Goal: Task Accomplishment & Management: Manage account settings

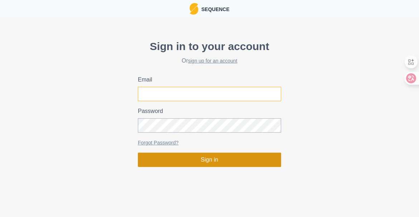
type input "[EMAIL_ADDRESS][DOMAIN_NAME]"
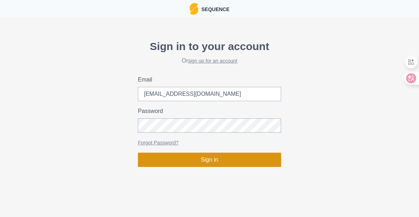
click at [199, 160] on button "Sign in" at bounding box center [209, 160] width 143 height 14
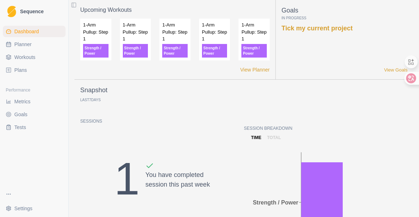
click at [26, 60] on span "Workouts" at bounding box center [24, 57] width 21 height 7
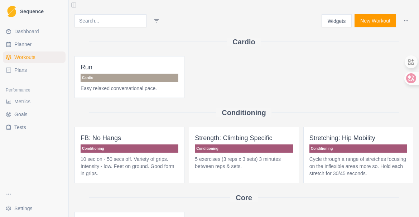
click at [31, 70] on link "Plans" at bounding box center [34, 69] width 63 height 11
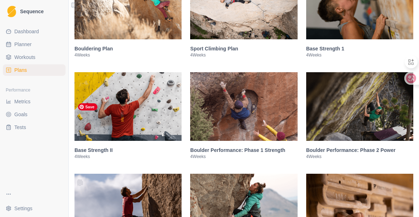
scroll to position [155, 0]
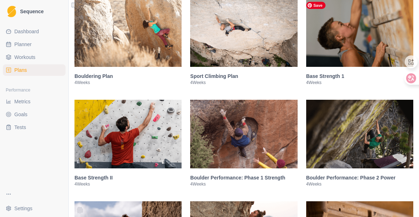
click at [352, 44] on img at bounding box center [359, 32] width 107 height 69
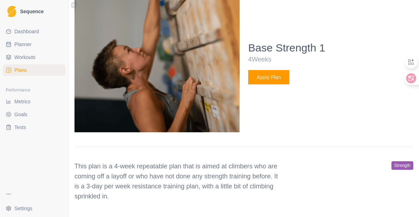
scroll to position [275, 0]
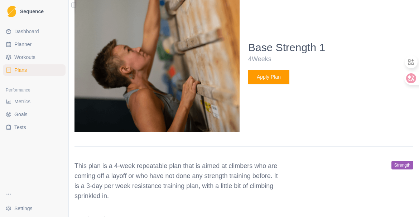
click at [264, 77] on button "Apply Plan" at bounding box center [268, 77] width 41 height 14
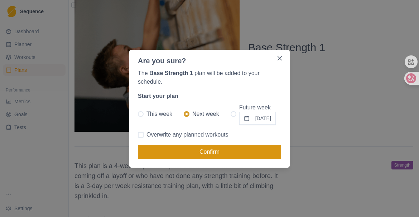
click at [253, 151] on button "Confirm" at bounding box center [209, 152] width 143 height 14
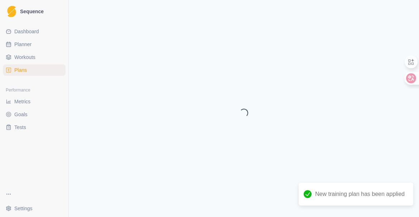
select select "month"
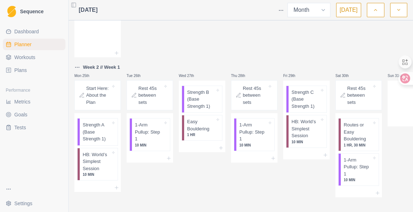
scroll to position [350, 0]
click at [98, 135] on p "Strength A (Base Strength 1)" at bounding box center [97, 132] width 28 height 21
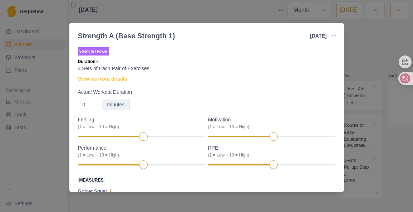
click at [122, 79] on link "View workout details" at bounding box center [102, 79] width 49 height 8
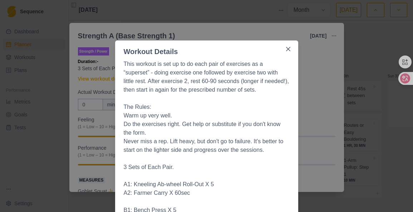
scroll to position [0, 0]
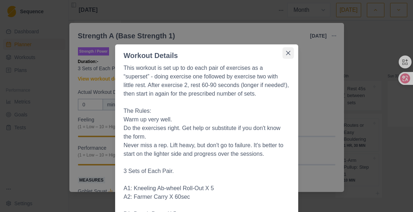
click at [288, 54] on icon "Close" at bounding box center [288, 53] width 4 height 4
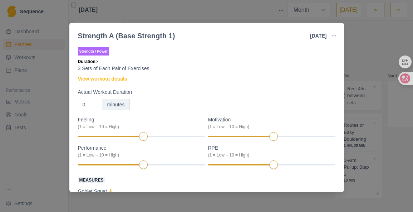
click at [373, 28] on div "Strength A (Base Strength 1) 25 Aug 2025 Link To Goal View Workout Metrics Edit…" at bounding box center [206, 106] width 413 height 212
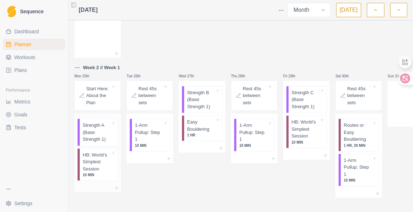
click at [108, 167] on p "HB: World’s Simplest Session" at bounding box center [97, 161] width 28 height 21
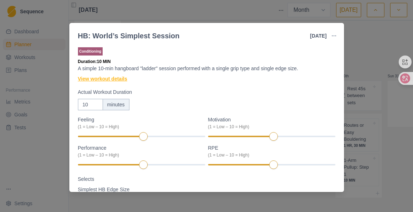
click at [118, 80] on link "View workout details" at bounding box center [102, 79] width 49 height 8
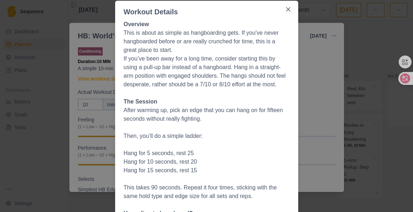
scroll to position [42, 0]
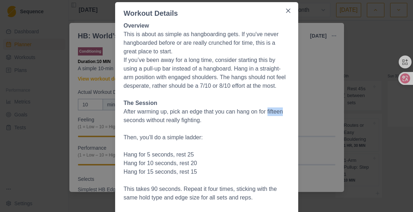
drag, startPoint x: 269, startPoint y: 113, endPoint x: 287, endPoint y: 112, distance: 17.9
click at [287, 112] on p "After warming up, pick an edge that you can hang on for fifteen seconds without…" at bounding box center [207, 115] width 166 height 17
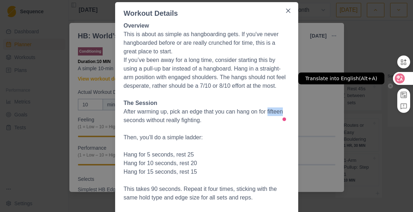
click at [402, 77] on icon at bounding box center [400, 78] width 6 height 6
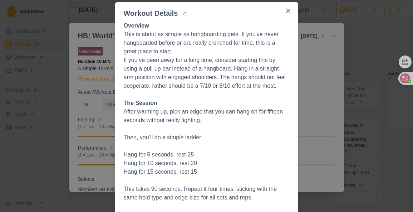
click at [236, 130] on p at bounding box center [207, 129] width 166 height 9
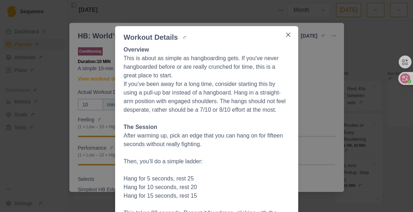
scroll to position [0, 0]
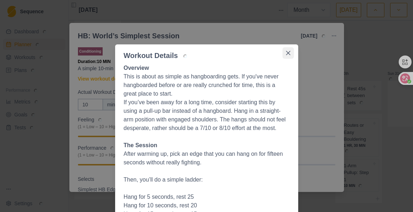
click at [288, 52] on icon "Close" at bounding box center [288, 53] width 4 height 4
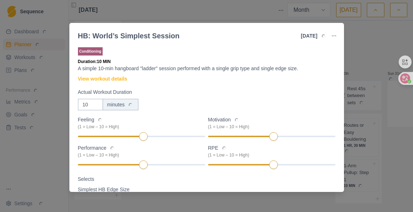
click at [379, 43] on div "HB: World’s Simplest Session 25 Aug 2025 Link To Goal View Workout Metrics Edit…" at bounding box center [206, 106] width 413 height 212
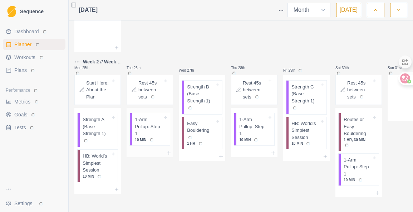
scroll to position [5, 0]
click at [395, 13] on button "button" at bounding box center [398, 10] width 17 height 14
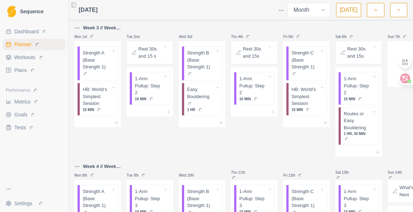
scroll to position [0, 0]
click at [152, 88] on p "1-Arm Pullup: Step 2" at bounding box center [149, 85] width 28 height 21
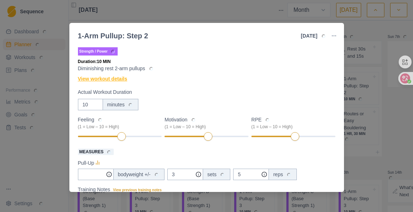
click at [112, 78] on link "View workout details" at bounding box center [102, 79] width 49 height 8
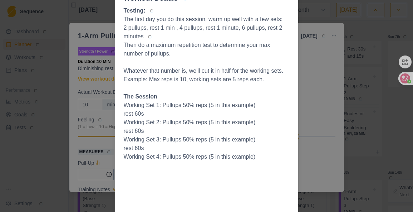
scroll to position [57, 0]
click at [374, 67] on body "Sequence Dashboard Retry Reason Planner Retry Reason Workouts Retry Reason Plan…" at bounding box center [206, 106] width 413 height 212
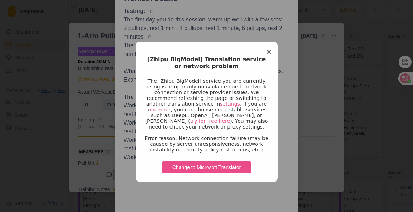
click at [266, 52] on span "×" at bounding box center [269, 51] width 6 height 9
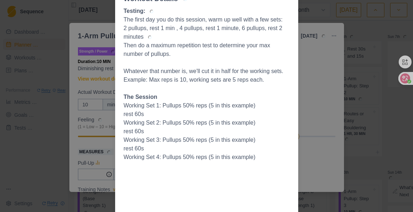
click at [314, 60] on div "Workout Details Testing: The first day you do this session, warm up well with a…" at bounding box center [206, 106] width 413 height 212
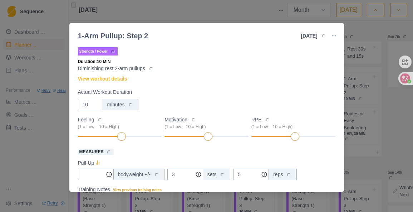
click at [367, 28] on div "1-Arm Pullup: Step 2 2 Sep 2025 Link To Goal View Workout Metrics Edit Original…" at bounding box center [206, 106] width 413 height 212
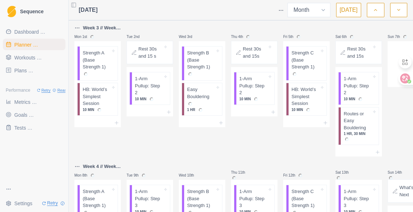
scroll to position [151, 0]
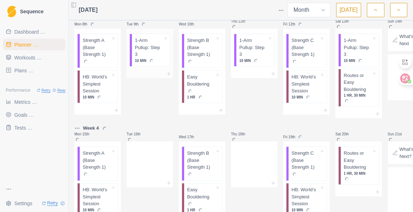
click at [152, 54] on p "1-Arm Pullup: Step 3" at bounding box center [149, 47] width 28 height 21
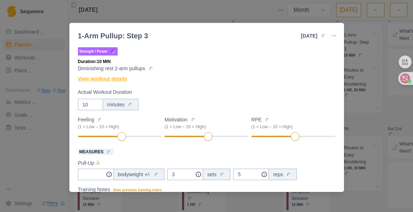
click at [112, 80] on link "View workout details" at bounding box center [102, 79] width 49 height 8
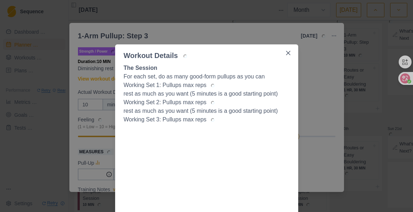
scroll to position [0, 0]
click at [286, 54] on icon "Close" at bounding box center [288, 52] width 4 height 4
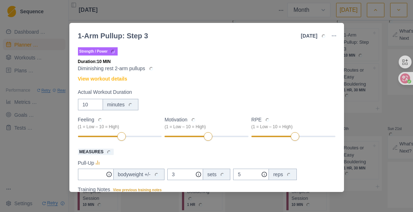
click at [250, 9] on div "1-Arm Pullup: Step 3 9 Sep 2025 Link To Goal View Workout Metrics Edit Original…" at bounding box center [206, 106] width 413 height 212
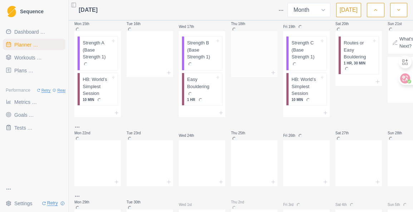
scroll to position [0, 0]
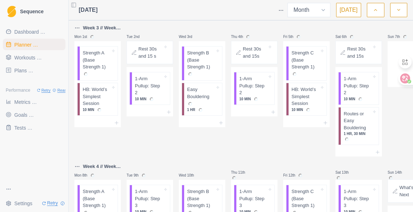
click at [378, 7] on icon "button" at bounding box center [375, 9] width 5 height 7
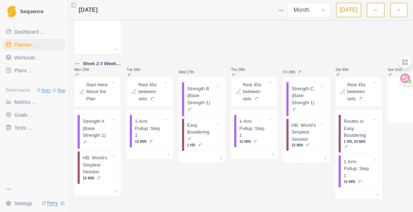
scroll to position [355, 0]
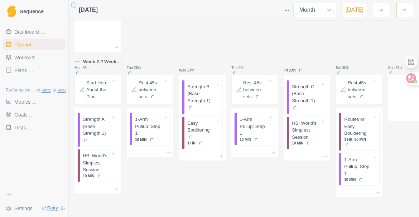
click at [75, 60] on html "Sequence Dashboard Retry Reason Planner Retry Reason Workouts Retry Reason Plan…" at bounding box center [209, 108] width 419 height 217
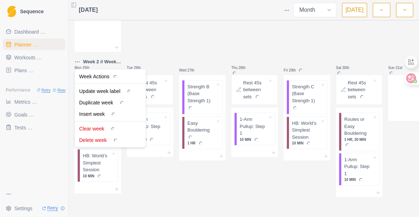
click at [177, 42] on html "Sequence Dashboard Retry Reason Planner Retry Reason Workouts Retry Reason Plan…" at bounding box center [209, 108] width 419 height 217
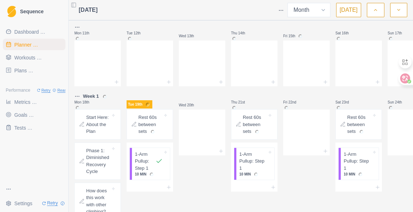
scroll to position [138, 0]
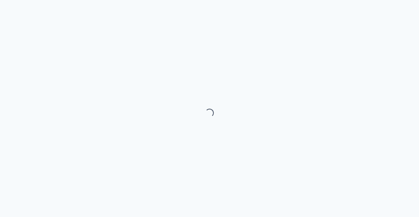
select select "month"
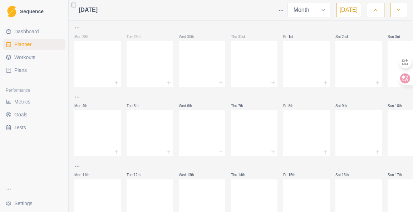
click at [28, 13] on span "Sequence" at bounding box center [32, 11] width 24 height 5
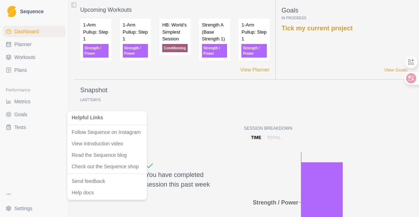
click at [9, 194] on html "Sequence Dashboard Planner Workouts Plans Performance Metrics Goals Tests Setti…" at bounding box center [209, 108] width 419 height 217
click at [83, 165] on link "Check out the Sequence shop" at bounding box center [107, 166] width 71 height 7
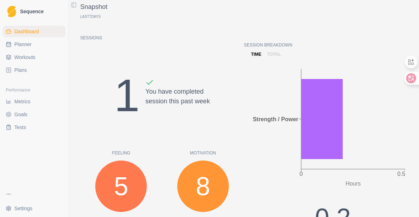
scroll to position [84, 0]
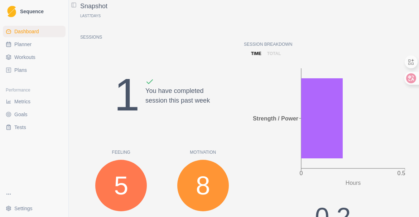
click at [20, 195] on html "Sequence Dashboard Planner Workouts Plans Performance Metrics Goals Tests Setti…" at bounding box center [209, 108] width 419 height 217
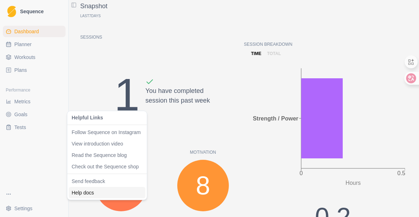
click at [92, 192] on link "Help docs" at bounding box center [107, 192] width 71 height 7
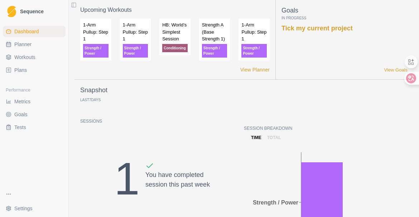
click at [26, 208] on html "Sequence Dashboard Planner Workouts Plans Performance Metrics Goals Tests Setti…" at bounding box center [209, 108] width 419 height 217
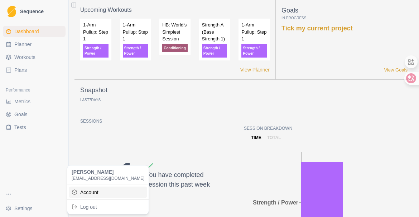
click at [92, 192] on link "Account" at bounding box center [108, 191] width 78 height 11
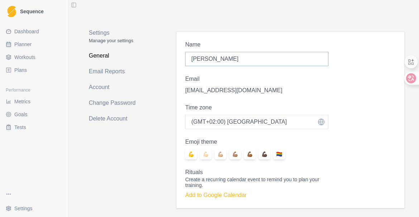
scroll to position [8, 0]
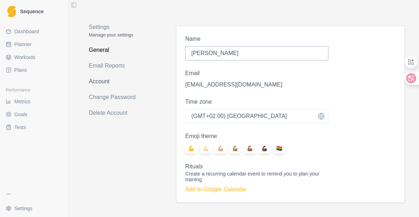
click at [95, 79] on link "Account" at bounding box center [117, 81] width 56 height 11
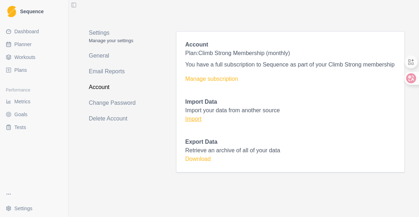
click at [195, 119] on link "Import" at bounding box center [193, 119] width 16 height 6
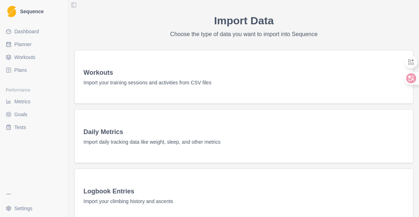
scroll to position [5, 0]
